Goal: Transaction & Acquisition: Book appointment/travel/reservation

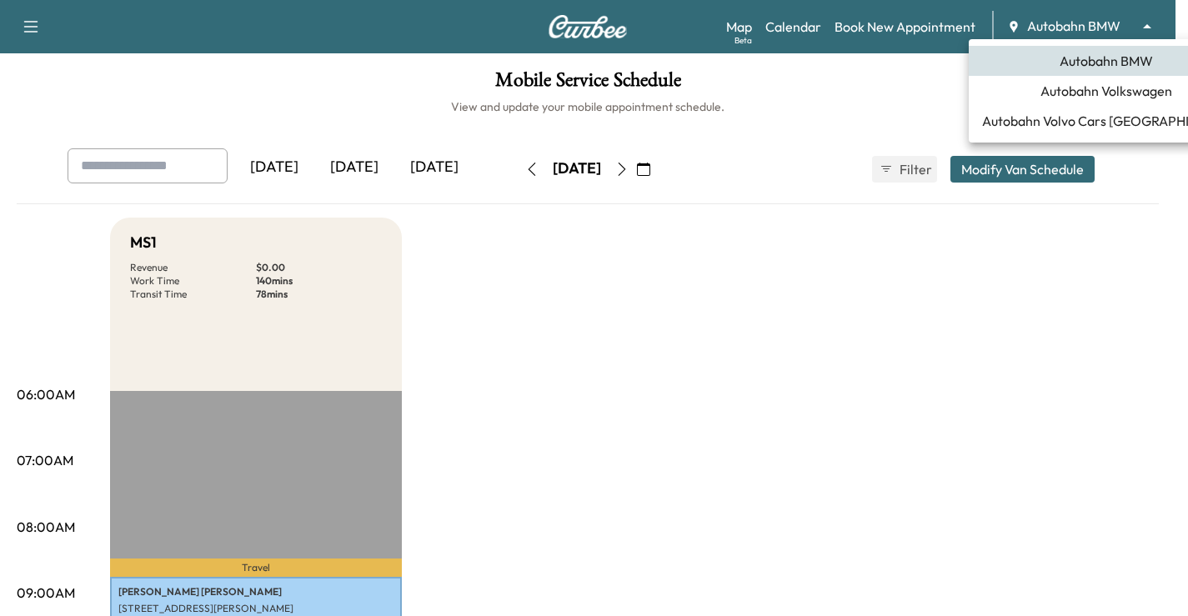
click at [1081, 29] on body "Support Log Out Map Beta Calendar Book New Appointment Autobahn BMW ******** ​ …" at bounding box center [594, 308] width 1188 height 616
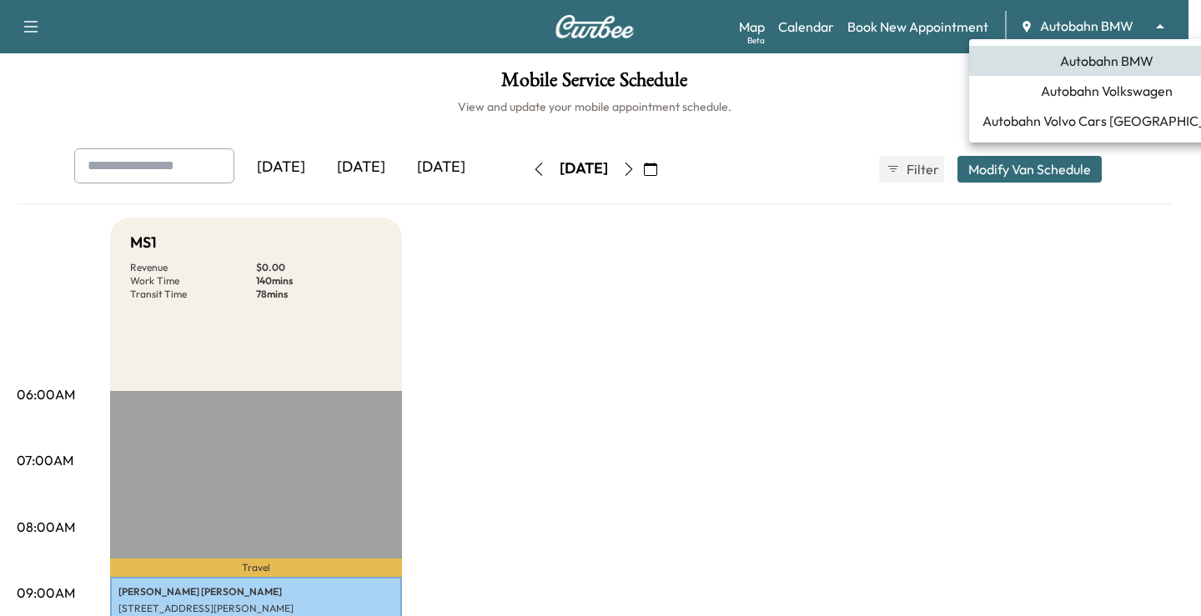
click at [1097, 88] on span "Autobahn Volkswagen" at bounding box center [1107, 91] width 132 height 20
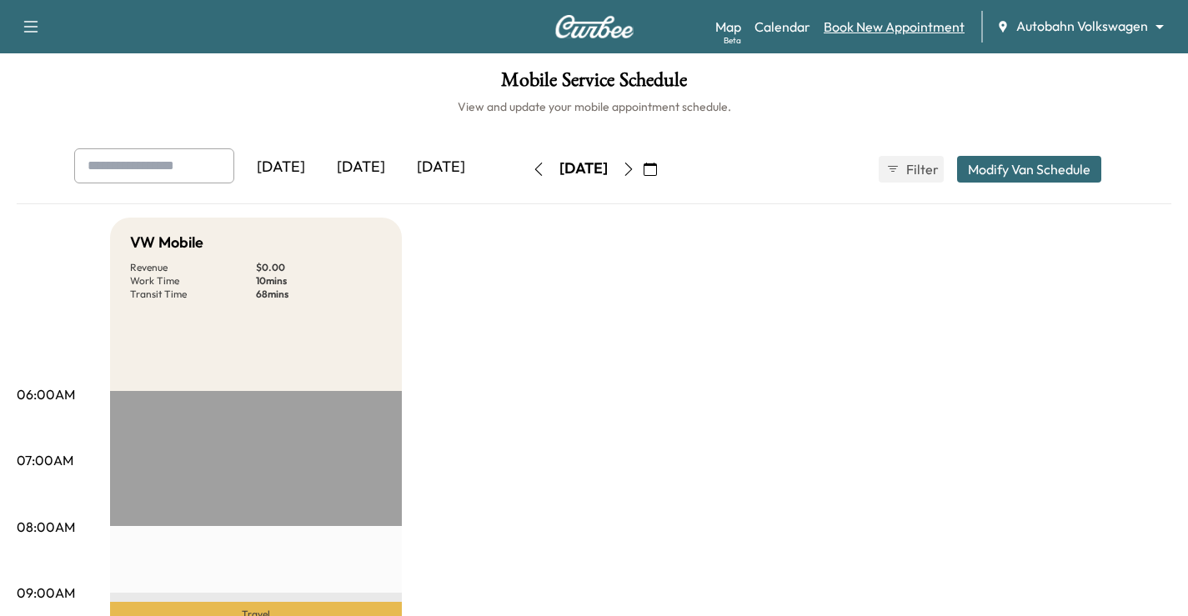
click at [903, 26] on link "Book New Appointment" at bounding box center [894, 27] width 141 height 20
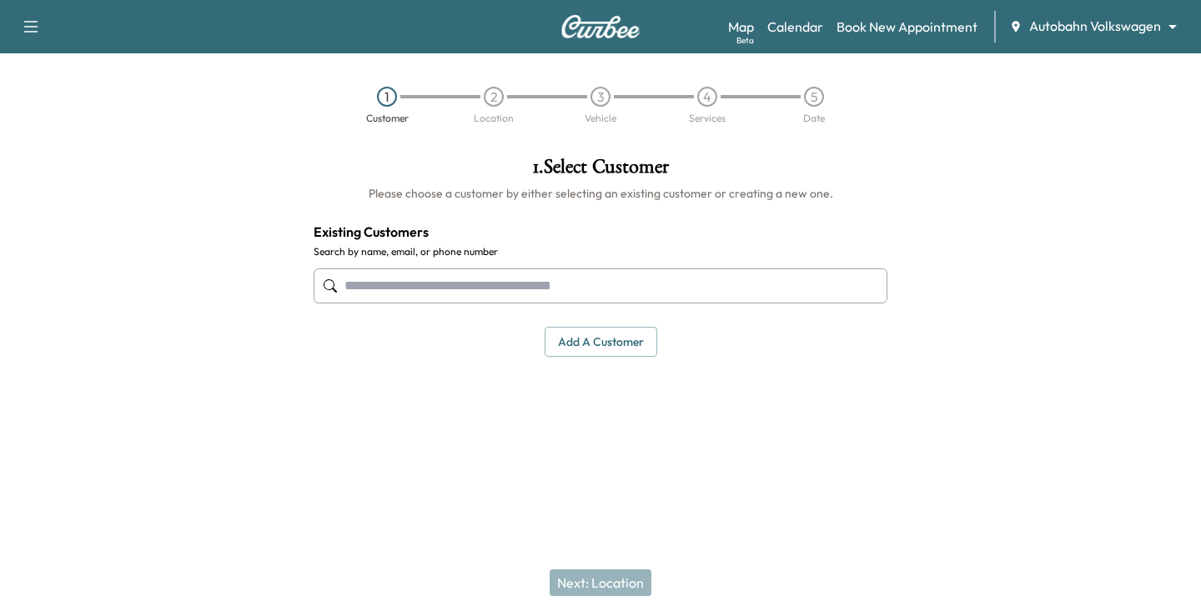
click at [480, 283] on input "text" at bounding box center [601, 285] width 574 height 35
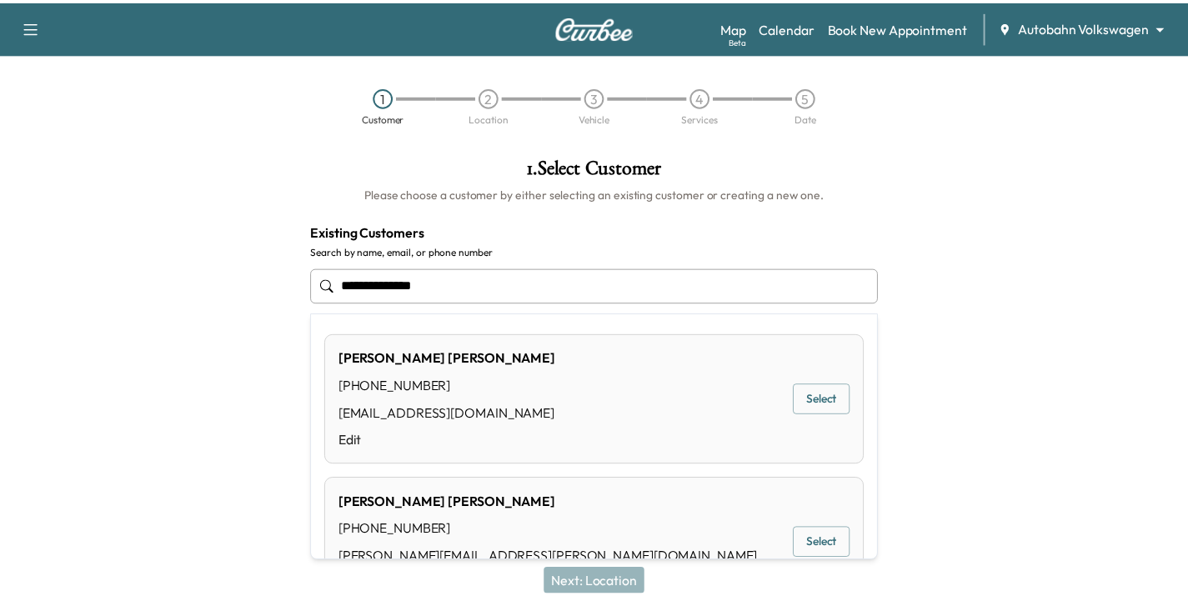
scroll to position [68, 0]
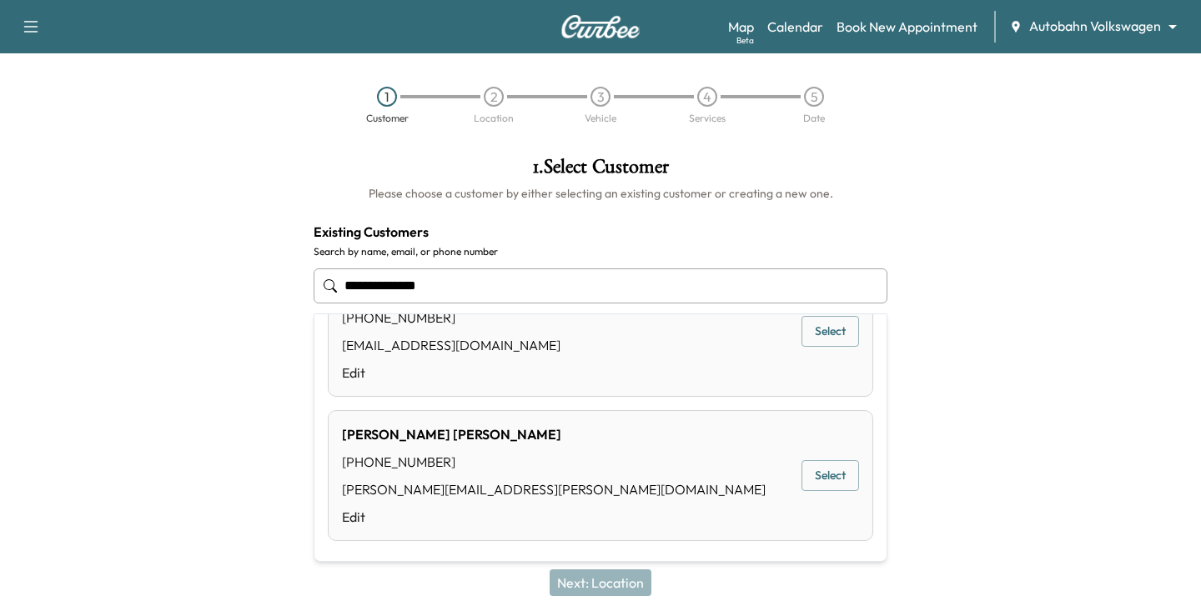
click at [822, 475] on button "Select" at bounding box center [830, 475] width 58 height 31
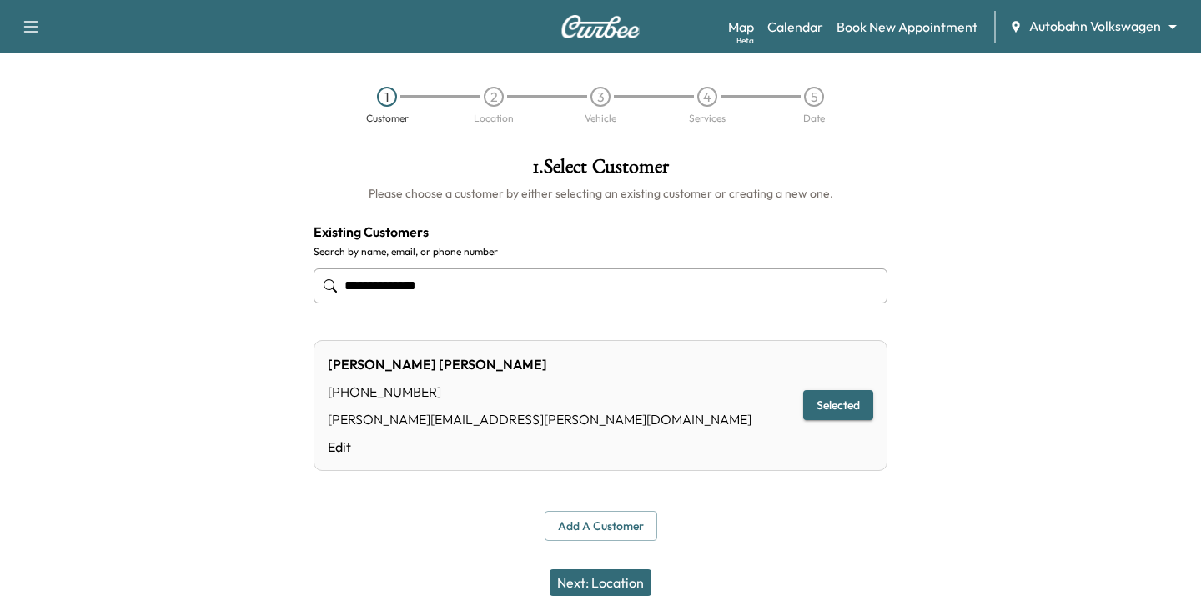
type input "**********"
click at [615, 583] on button "Next: Location" at bounding box center [600, 582] width 102 height 27
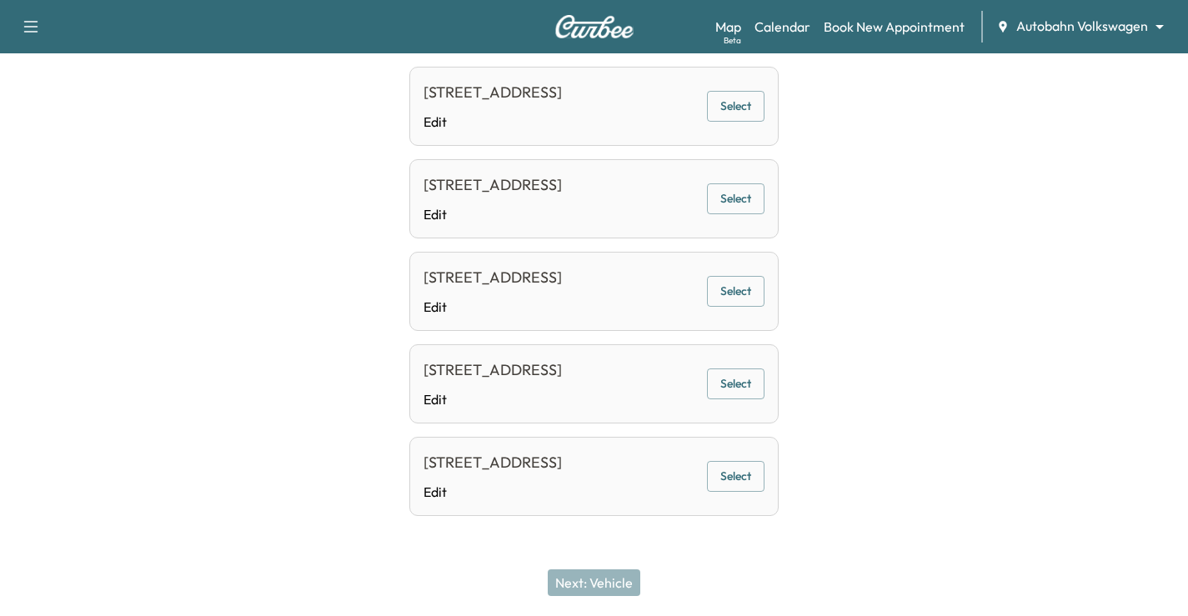
scroll to position [1200, 0]
click at [741, 473] on button "Select" at bounding box center [736, 476] width 58 height 31
click at [609, 595] on button "Next: Vehicle" at bounding box center [594, 582] width 93 height 27
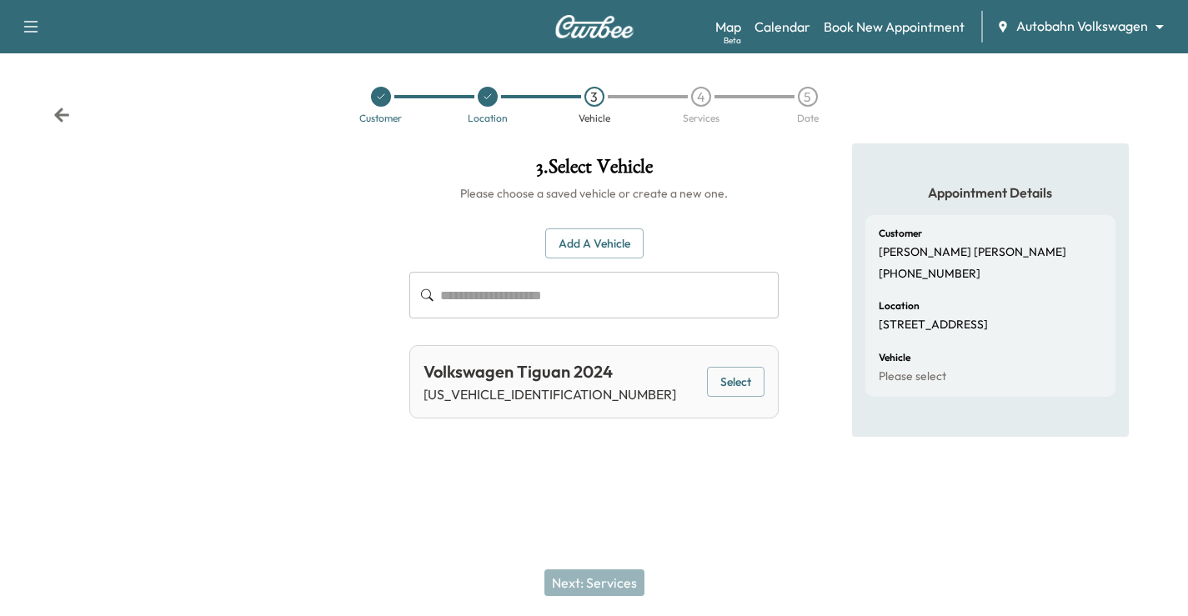
scroll to position [0, 0]
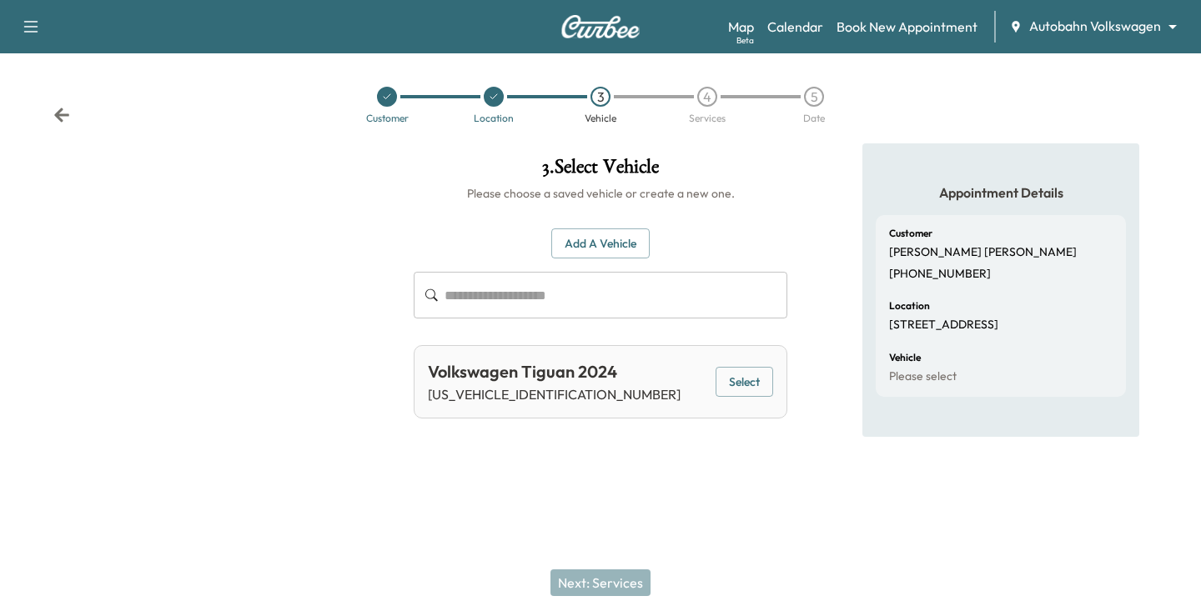
click at [752, 381] on button "Select" at bounding box center [744, 382] width 58 height 31
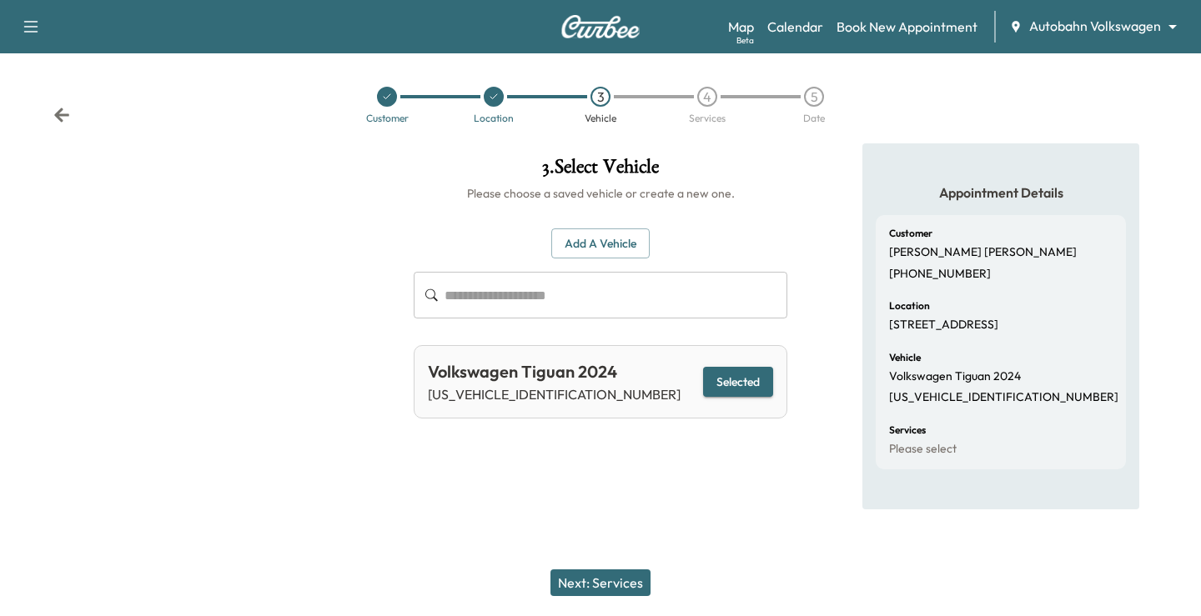
click at [591, 579] on button "Next: Services" at bounding box center [600, 582] width 100 height 27
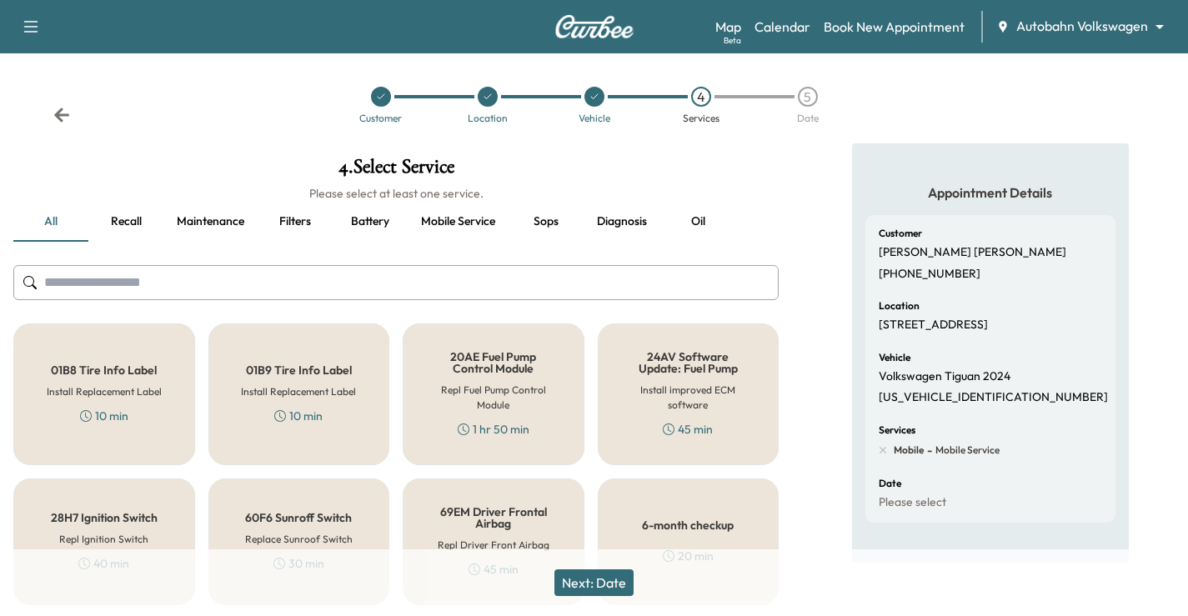
click at [250, 283] on input "text" at bounding box center [395, 282] width 765 height 35
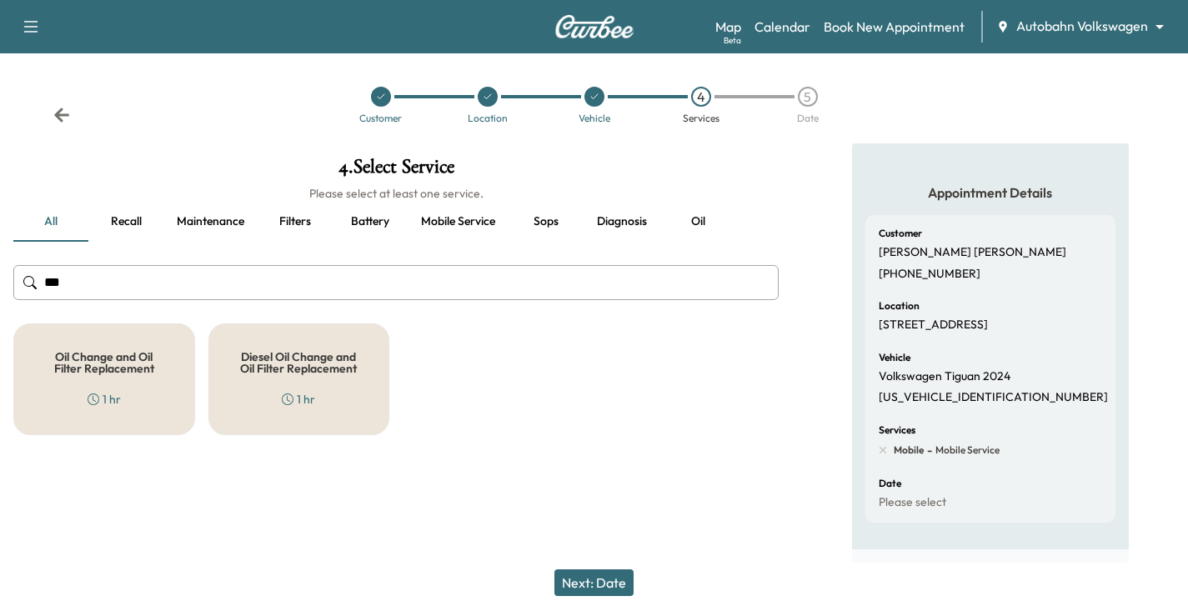
type input "***"
click at [129, 372] on h5 "Oil Change and Oil Filter Replacement" at bounding box center [104, 362] width 127 height 23
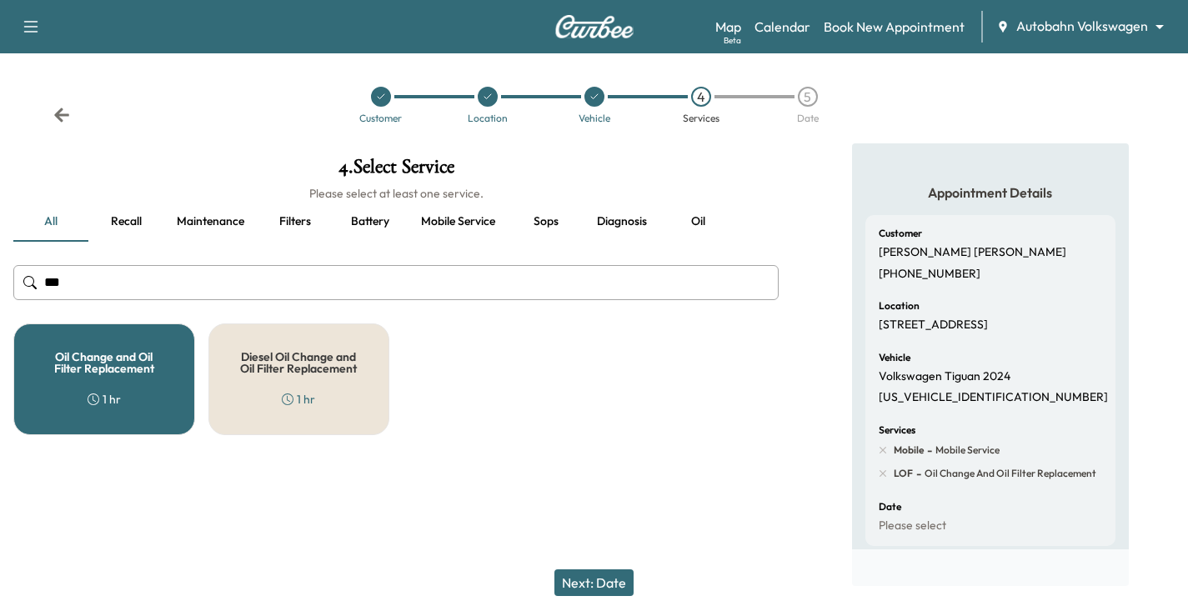
click at [593, 576] on button "Next: Date" at bounding box center [593, 582] width 79 height 27
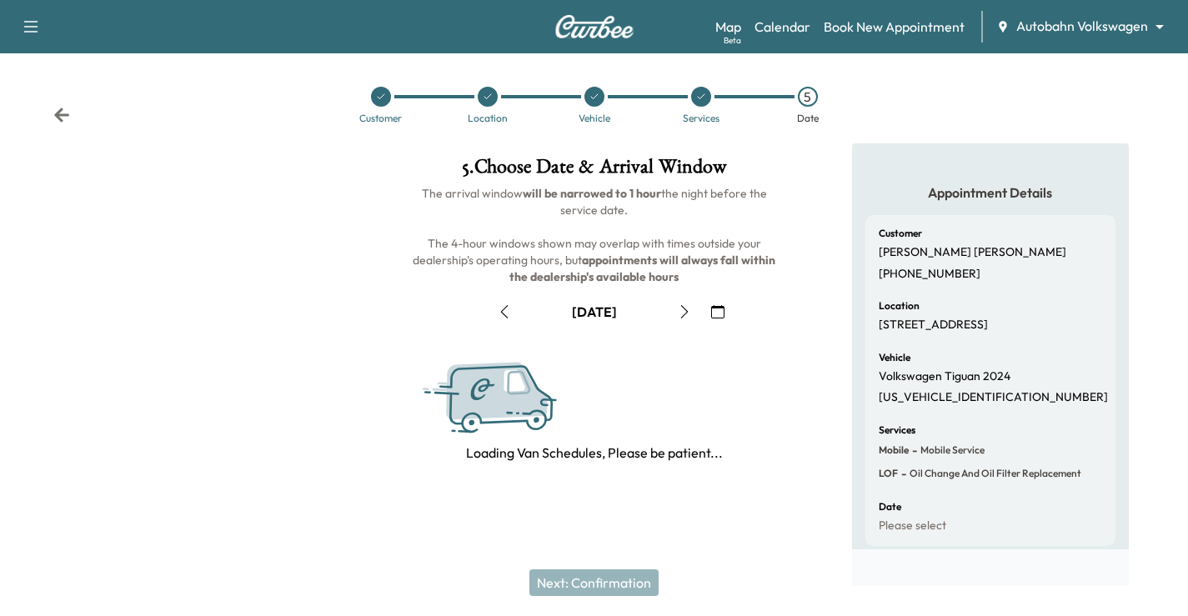
drag, startPoint x: 688, startPoint y: 312, endPoint x: 675, endPoint y: 313, distance: 13.4
click at [688, 312] on icon "button" at bounding box center [684, 311] width 13 height 13
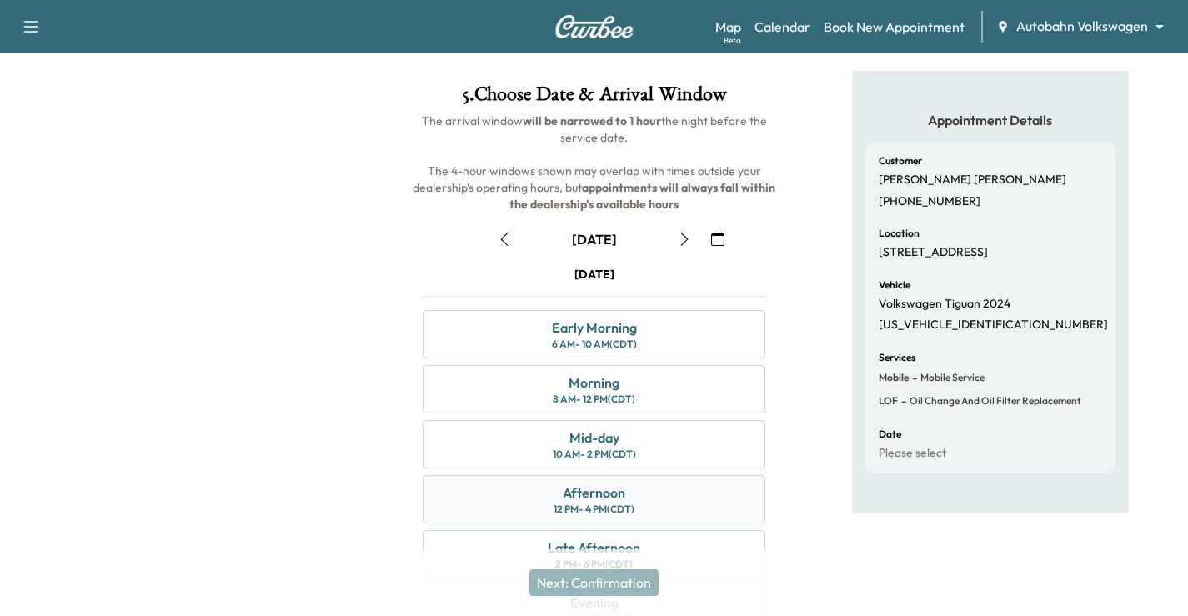
scroll to position [167, 0]
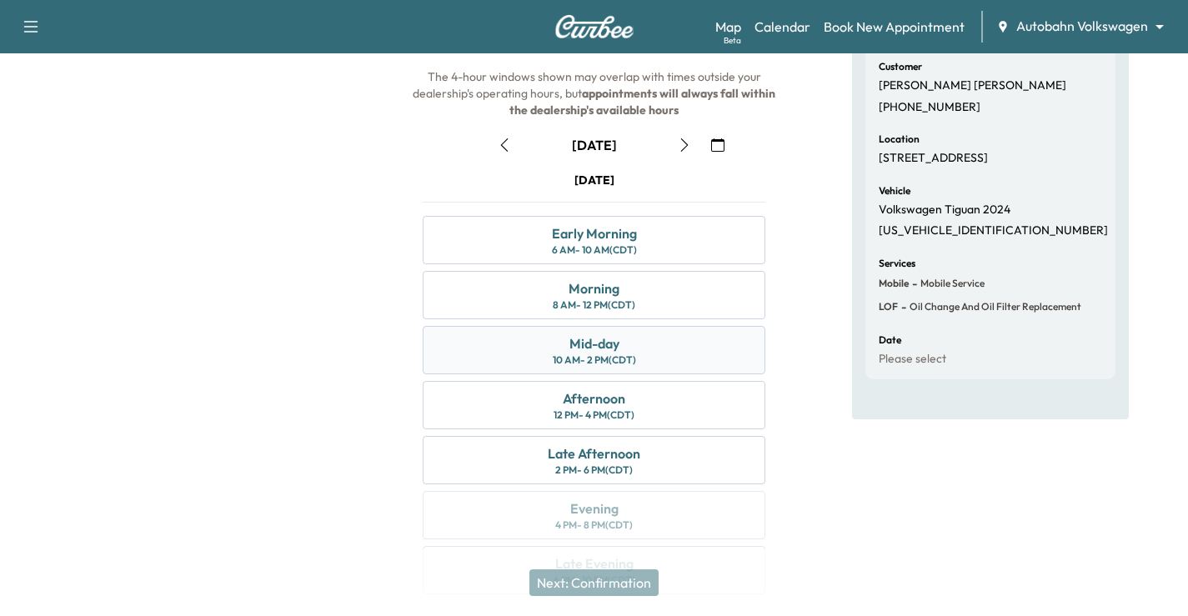
click at [648, 354] on div "Mid-day 10 AM - 2 PM (CDT)" at bounding box center [594, 350] width 343 height 48
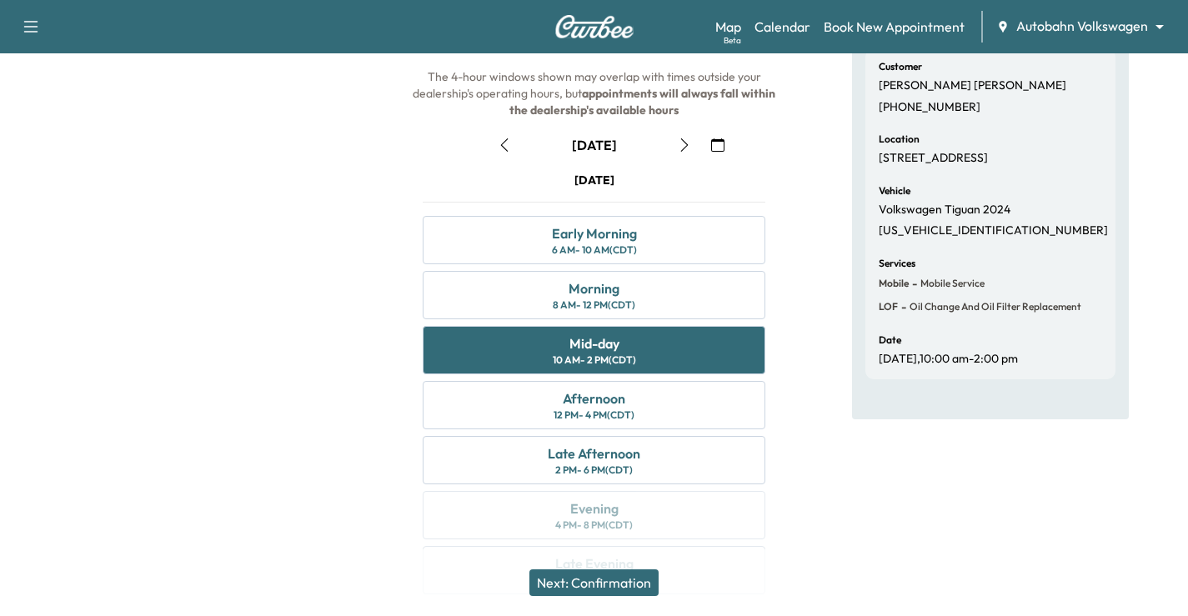
click at [633, 581] on button "Next: Confirmation" at bounding box center [593, 582] width 129 height 27
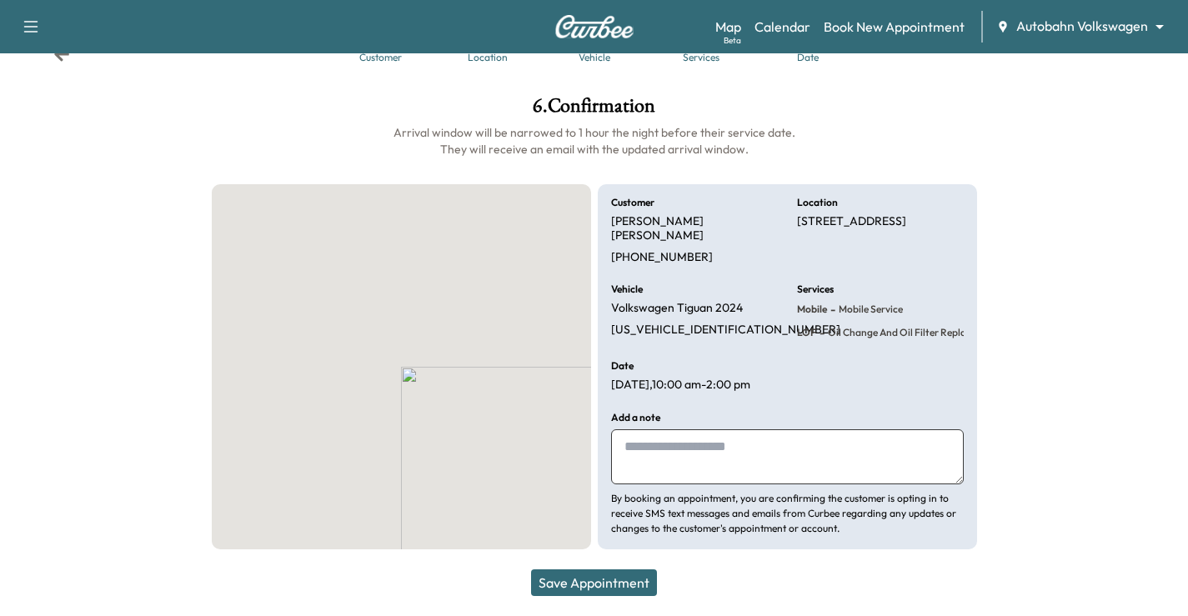
scroll to position [46, 0]
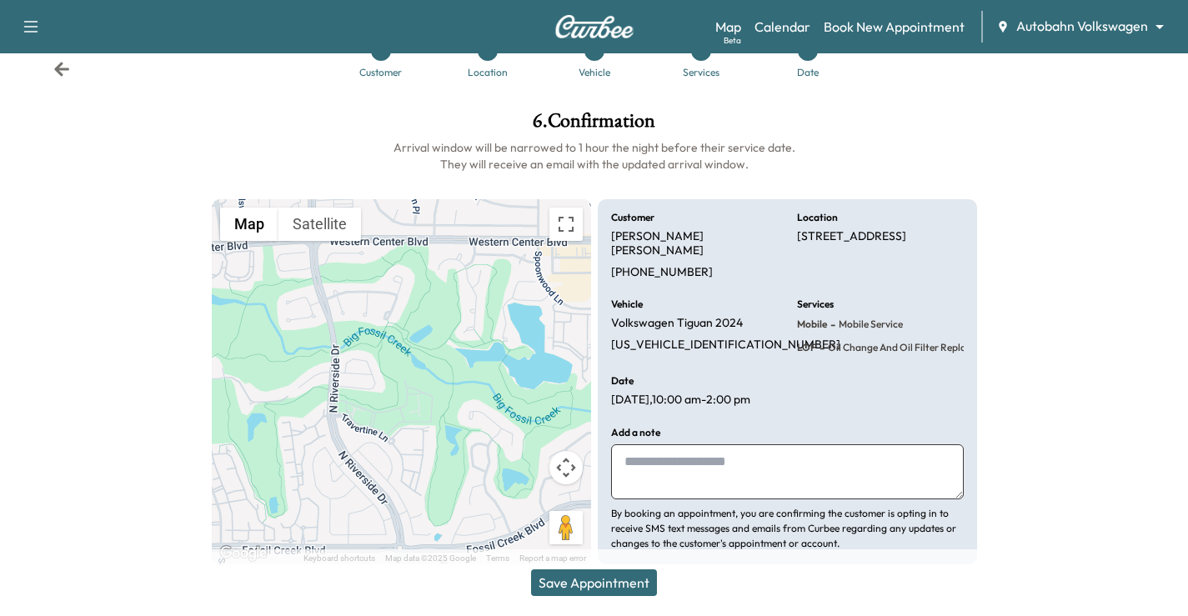
click at [618, 574] on button "Save Appointment" at bounding box center [594, 582] width 126 height 27
click at [1083, 303] on div at bounding box center [1090, 338] width 198 height 480
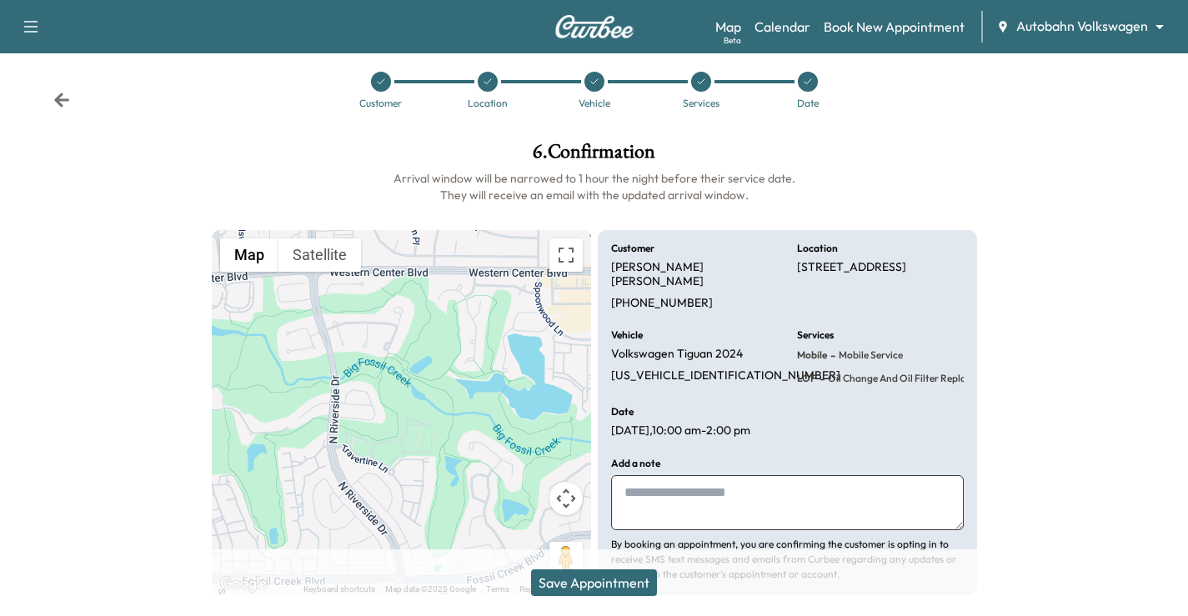
scroll to position [0, 0]
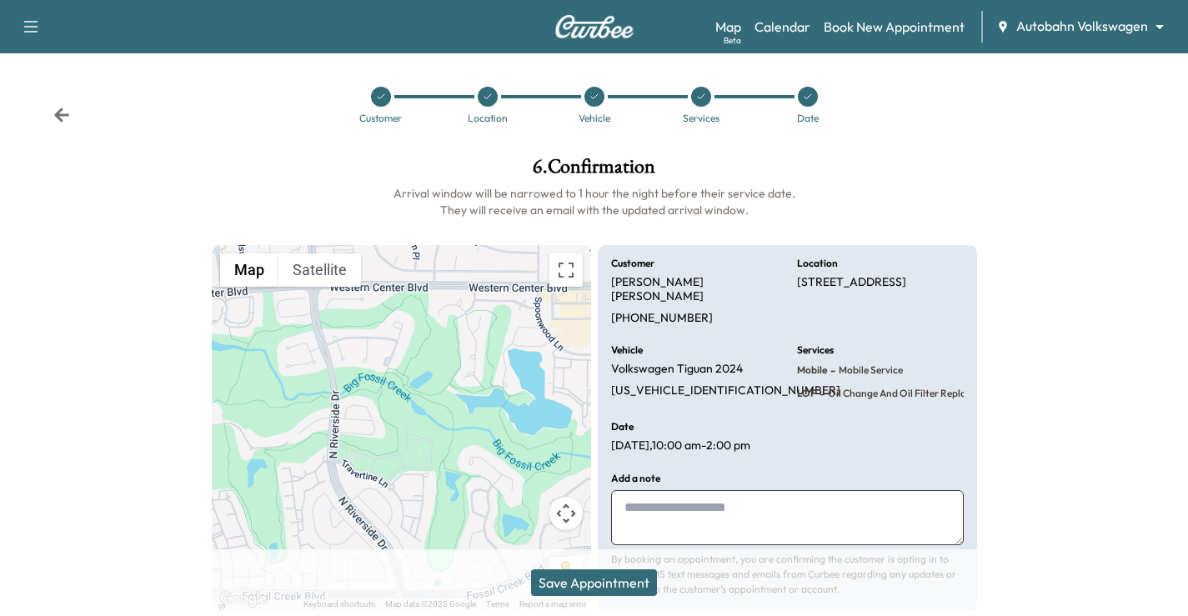
click at [28, 25] on icon "button" at bounding box center [31, 27] width 20 height 20
click at [48, 92] on button "Log Out" at bounding box center [59, 94] width 63 height 27
